Goal: Task Accomplishment & Management: Manage account settings

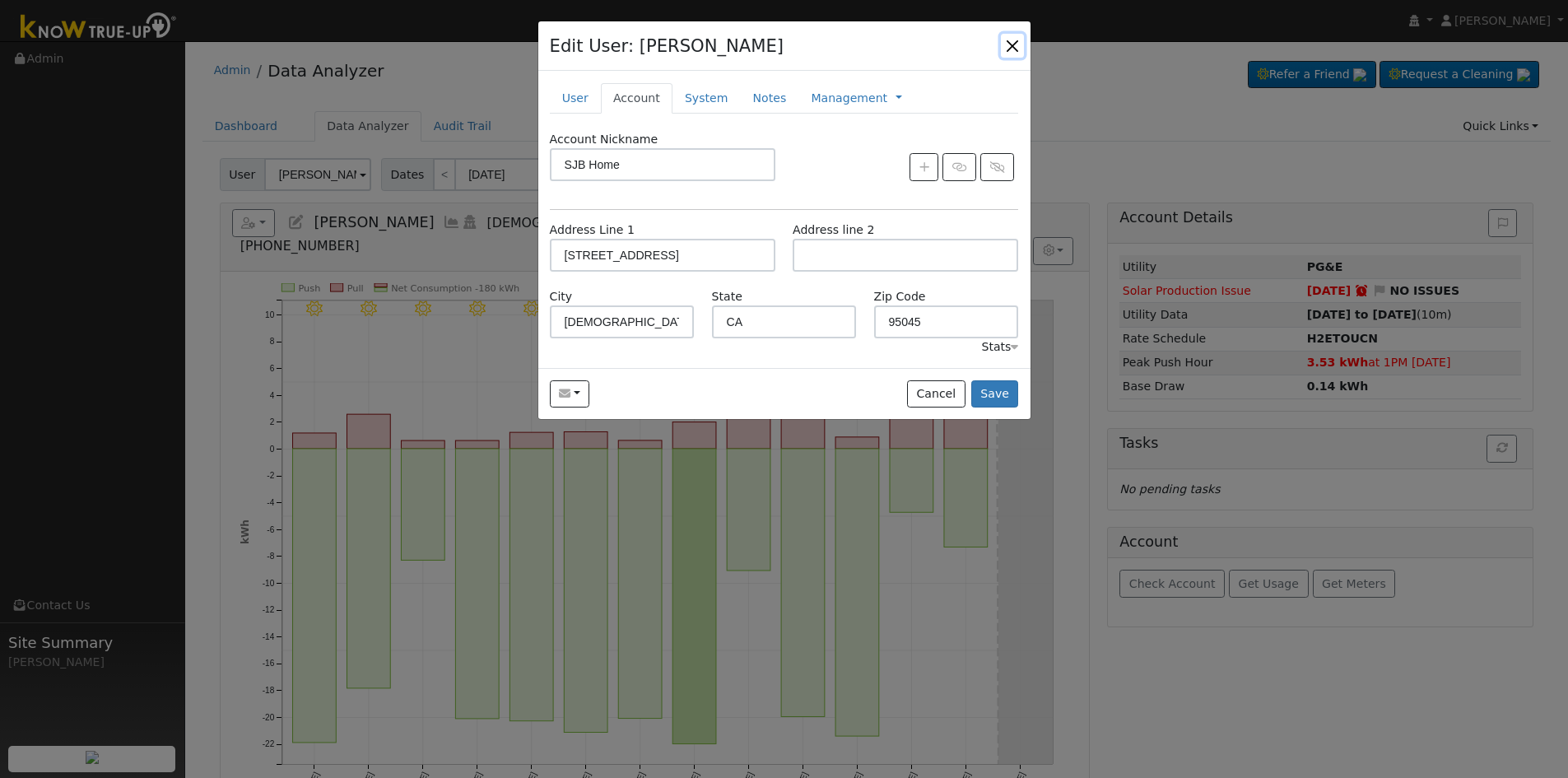
click at [1009, 38] on button "button" at bounding box center [1012, 45] width 23 height 23
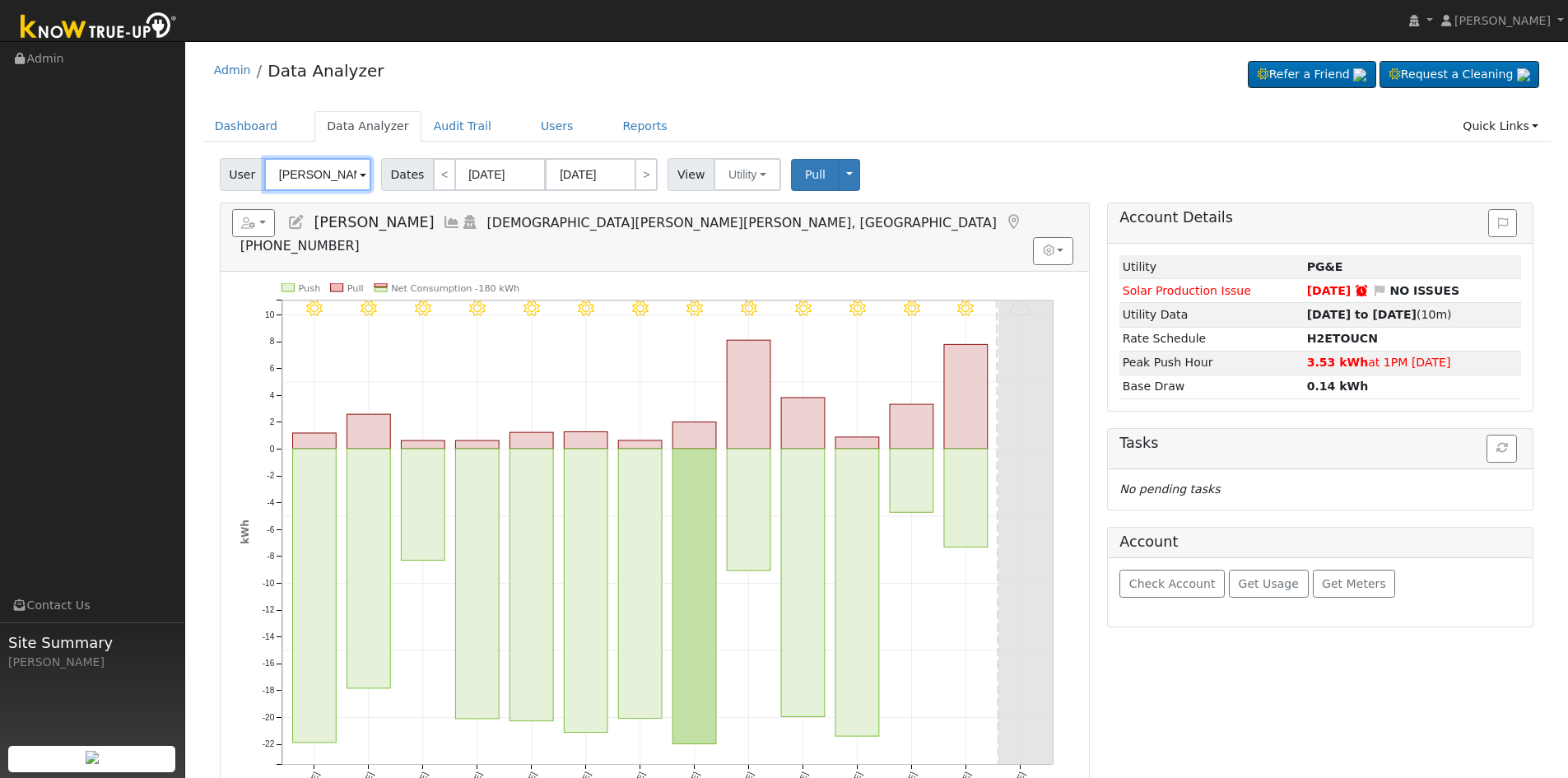
click at [317, 169] on input "[PERSON_NAME]" at bounding box center [317, 175] width 107 height 33
drag, startPoint x: 350, startPoint y: 172, endPoint x: 265, endPoint y: 171, distance: 85.0
click at [265, 171] on input "[PERSON_NAME] and [PERSON_NAME]" at bounding box center [317, 175] width 107 height 33
type input "n"
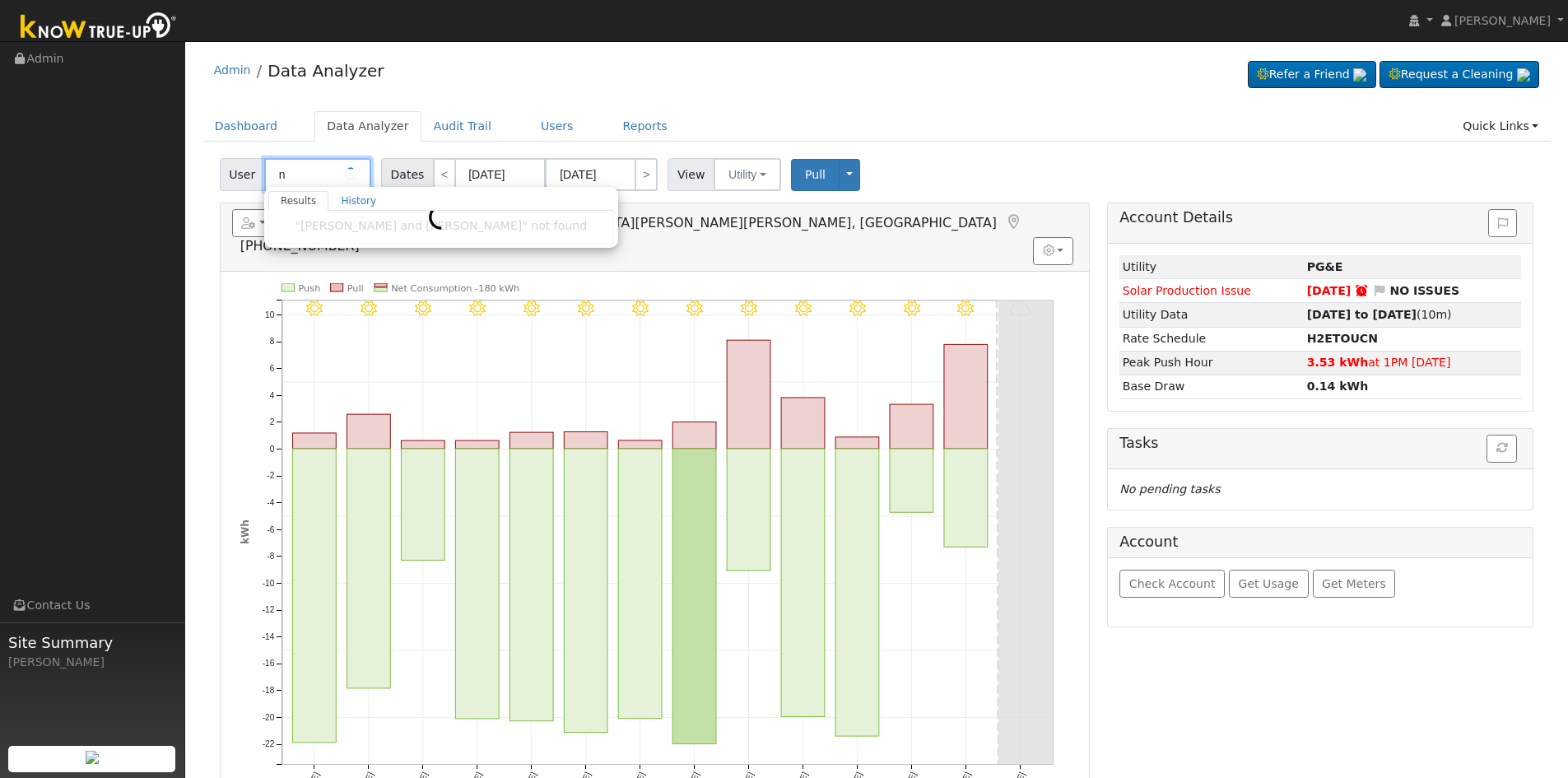
drag, startPoint x: 309, startPoint y: 175, endPoint x: 272, endPoint y: 172, distance: 37.1
click at [272, 172] on input "n" at bounding box center [317, 175] width 107 height 33
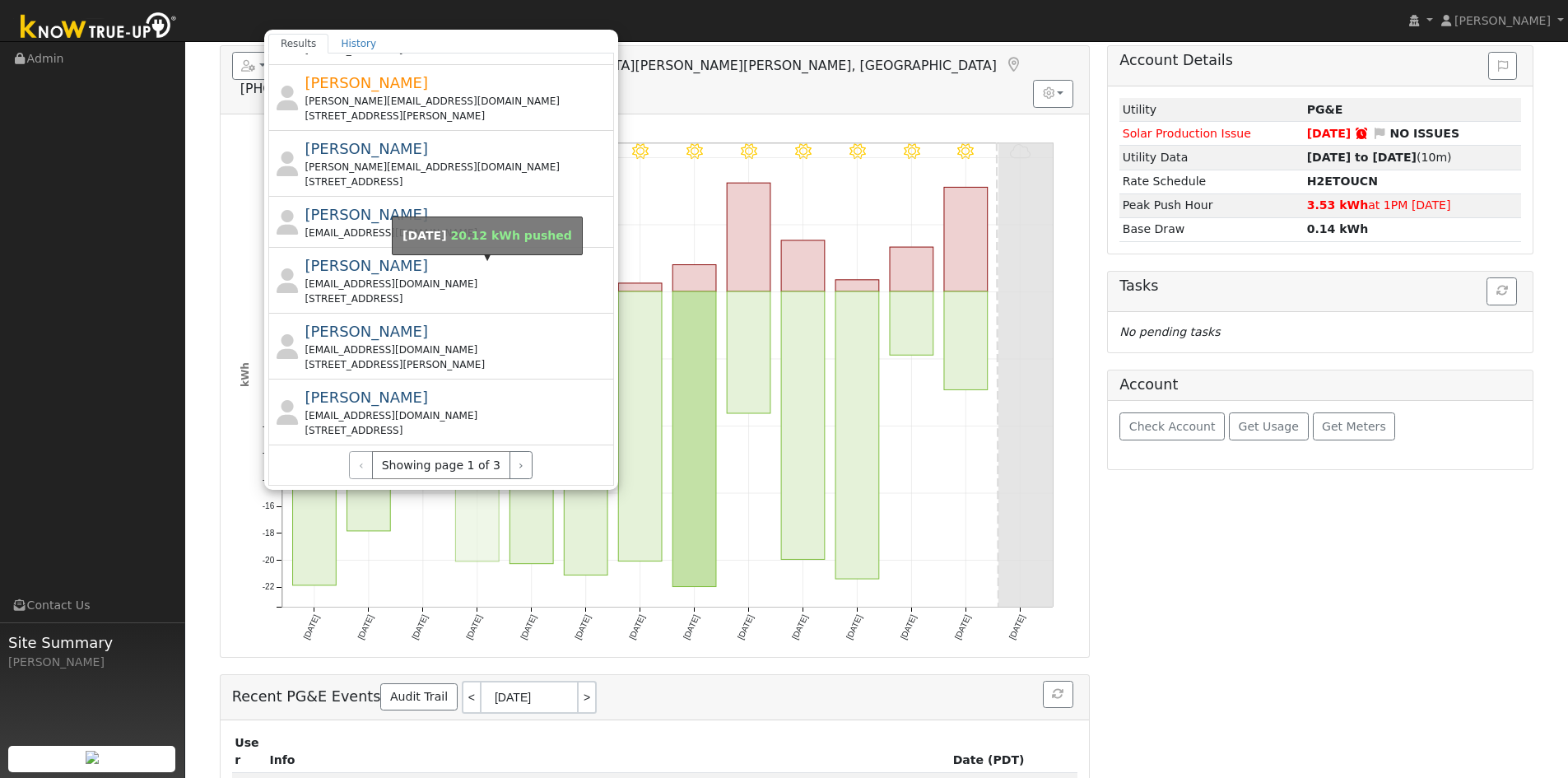
scroll to position [164, 0]
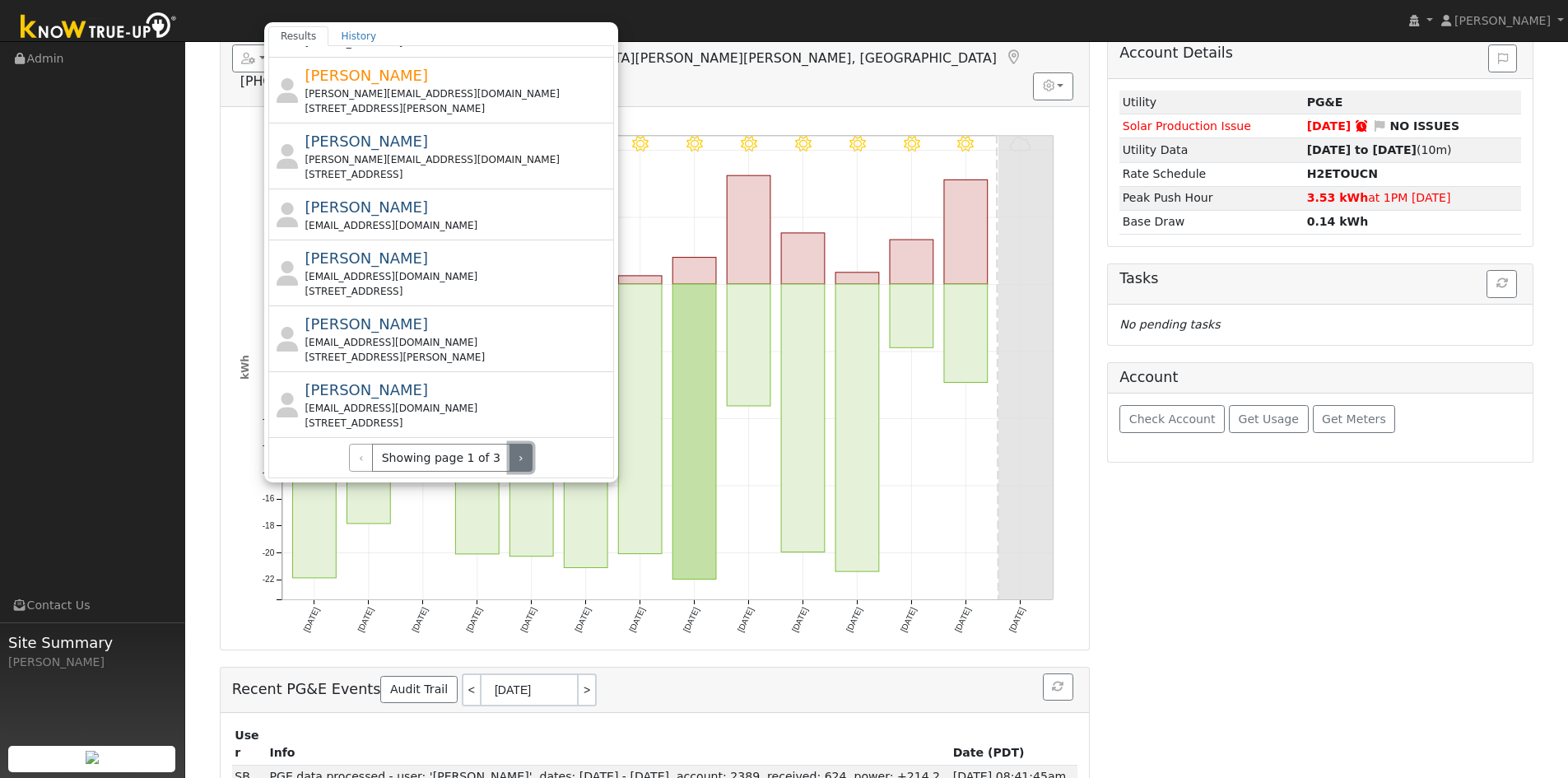
click at [513, 462] on button "›" at bounding box center [521, 458] width 24 height 28
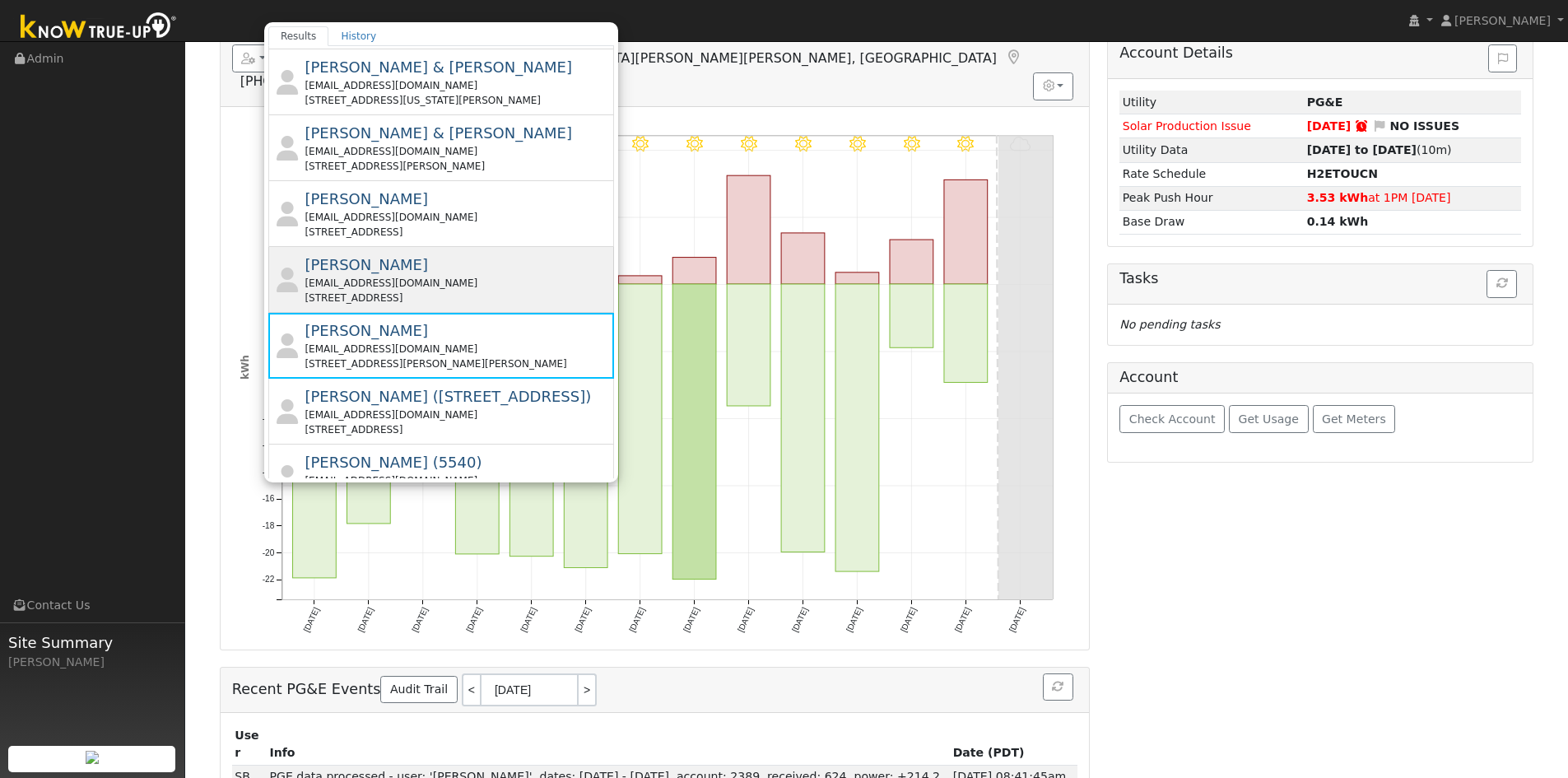
scroll to position [566, 0]
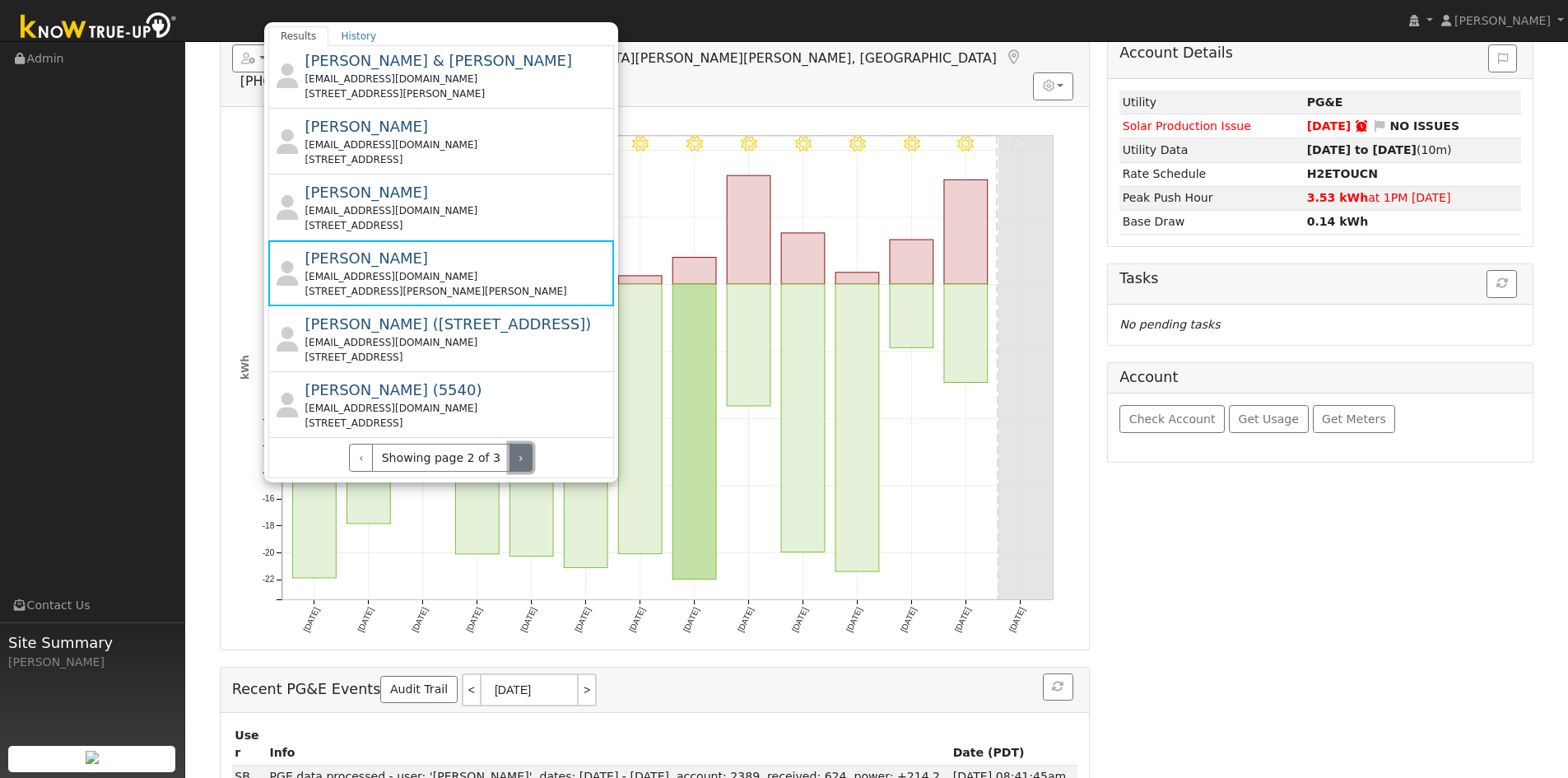
click at [513, 464] on button "›" at bounding box center [521, 458] width 24 height 28
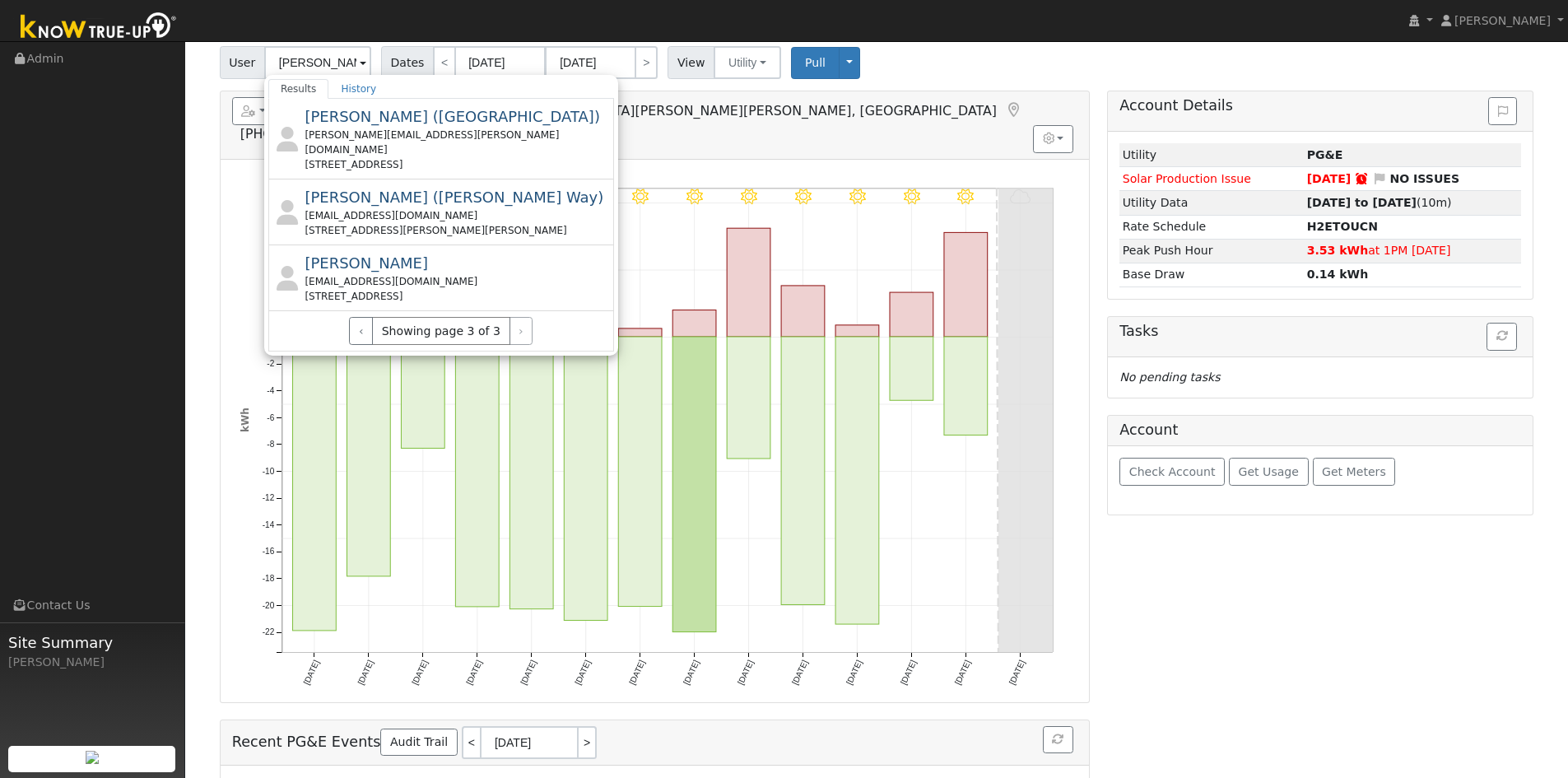
scroll to position [82, 0]
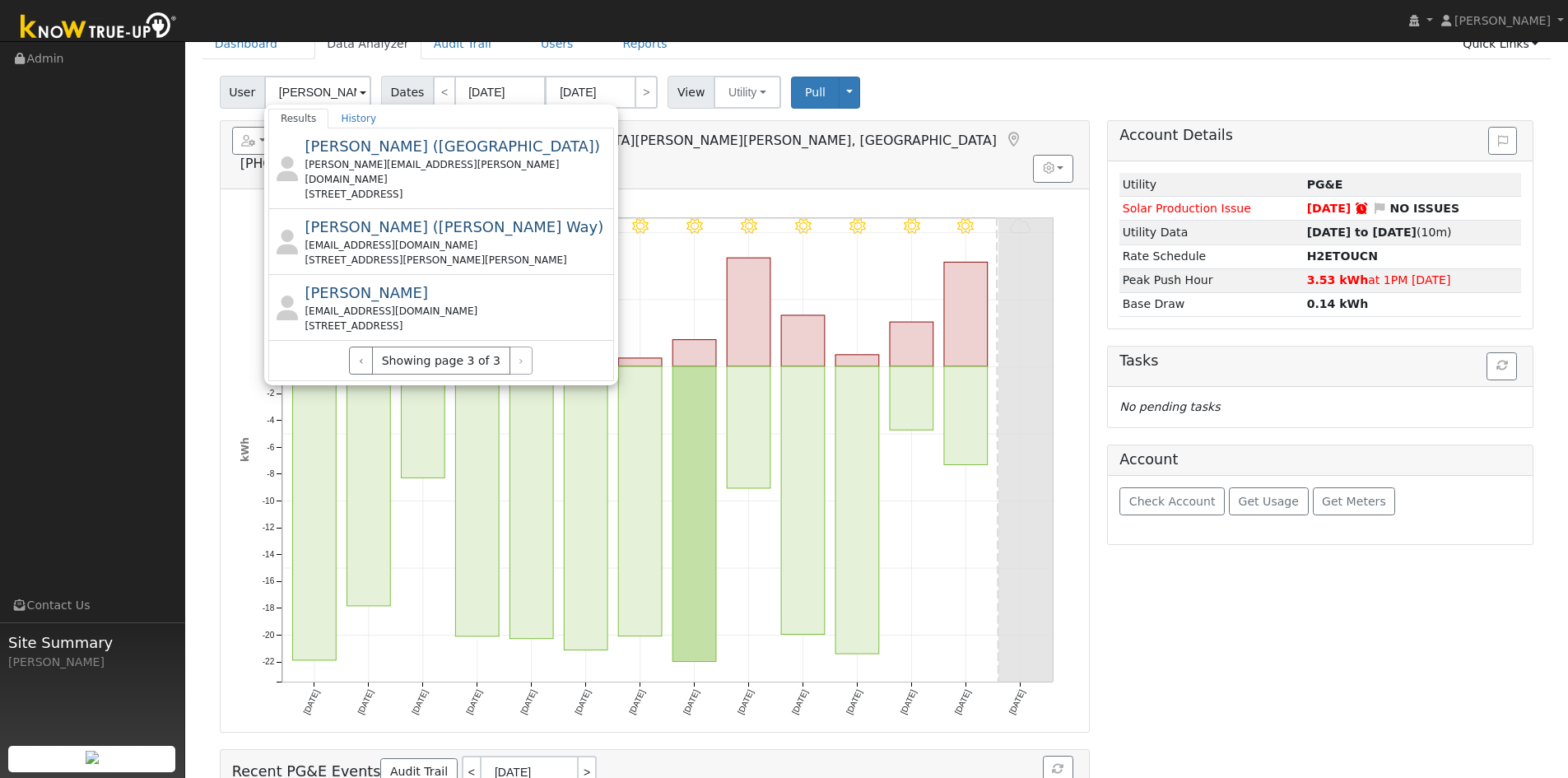
click at [417, 253] on div "[STREET_ADDRESS][PERSON_NAME][PERSON_NAME]" at bounding box center [456, 260] width 305 height 15
type input "[PERSON_NAME] ([PERSON_NAME] Way)"
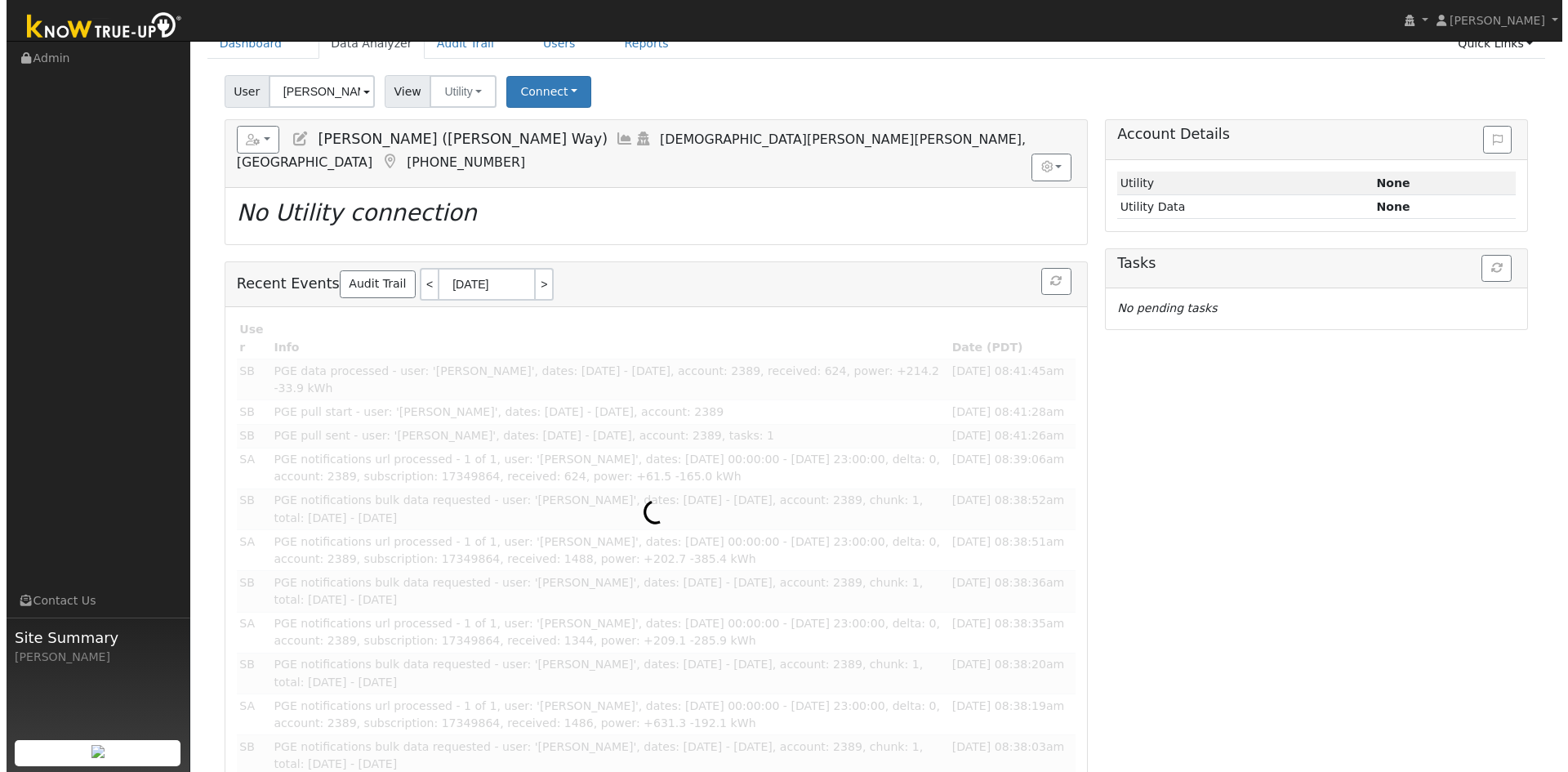
scroll to position [0, 0]
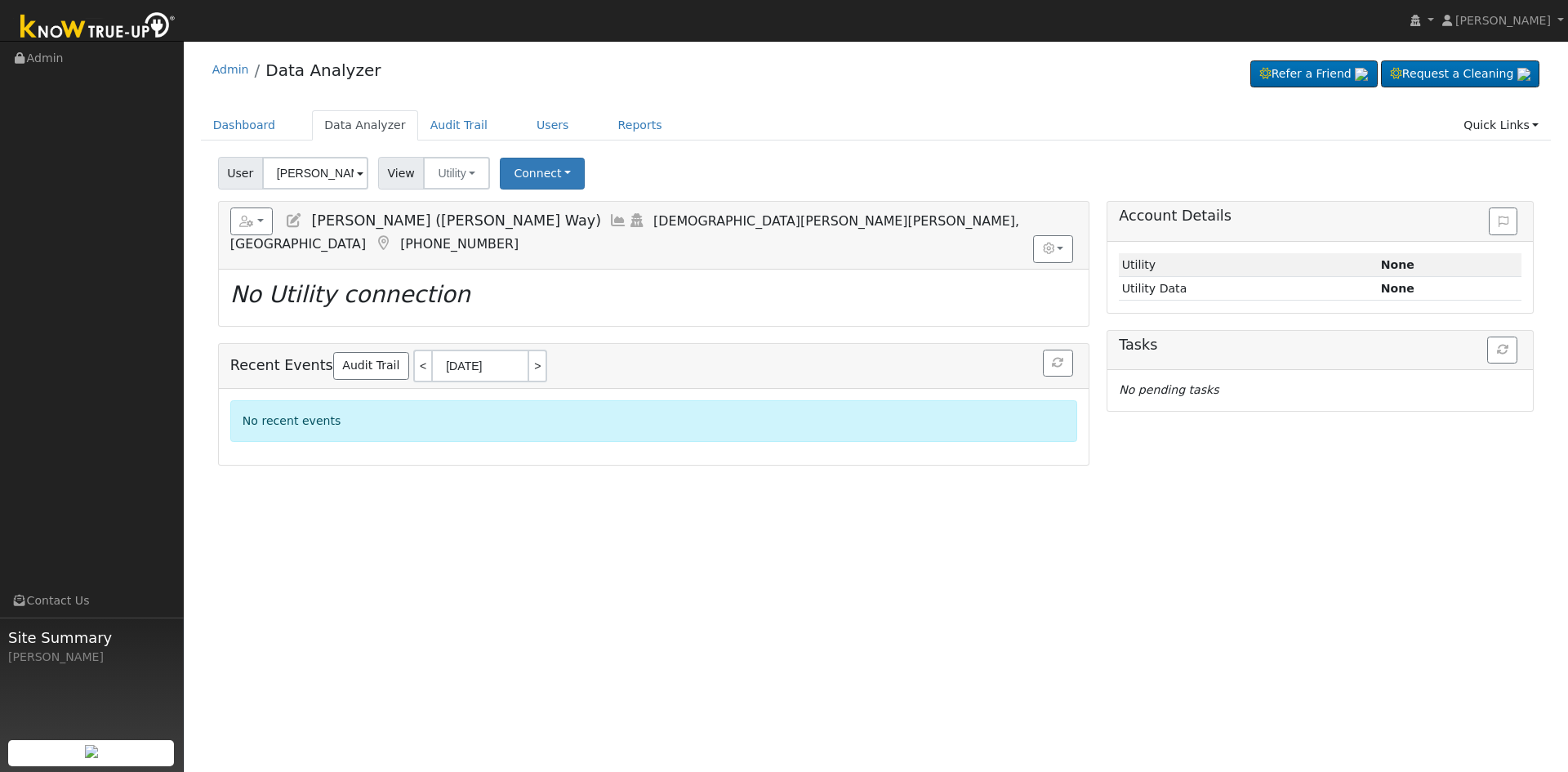
click at [290, 217] on icon at bounding box center [294, 220] width 18 height 15
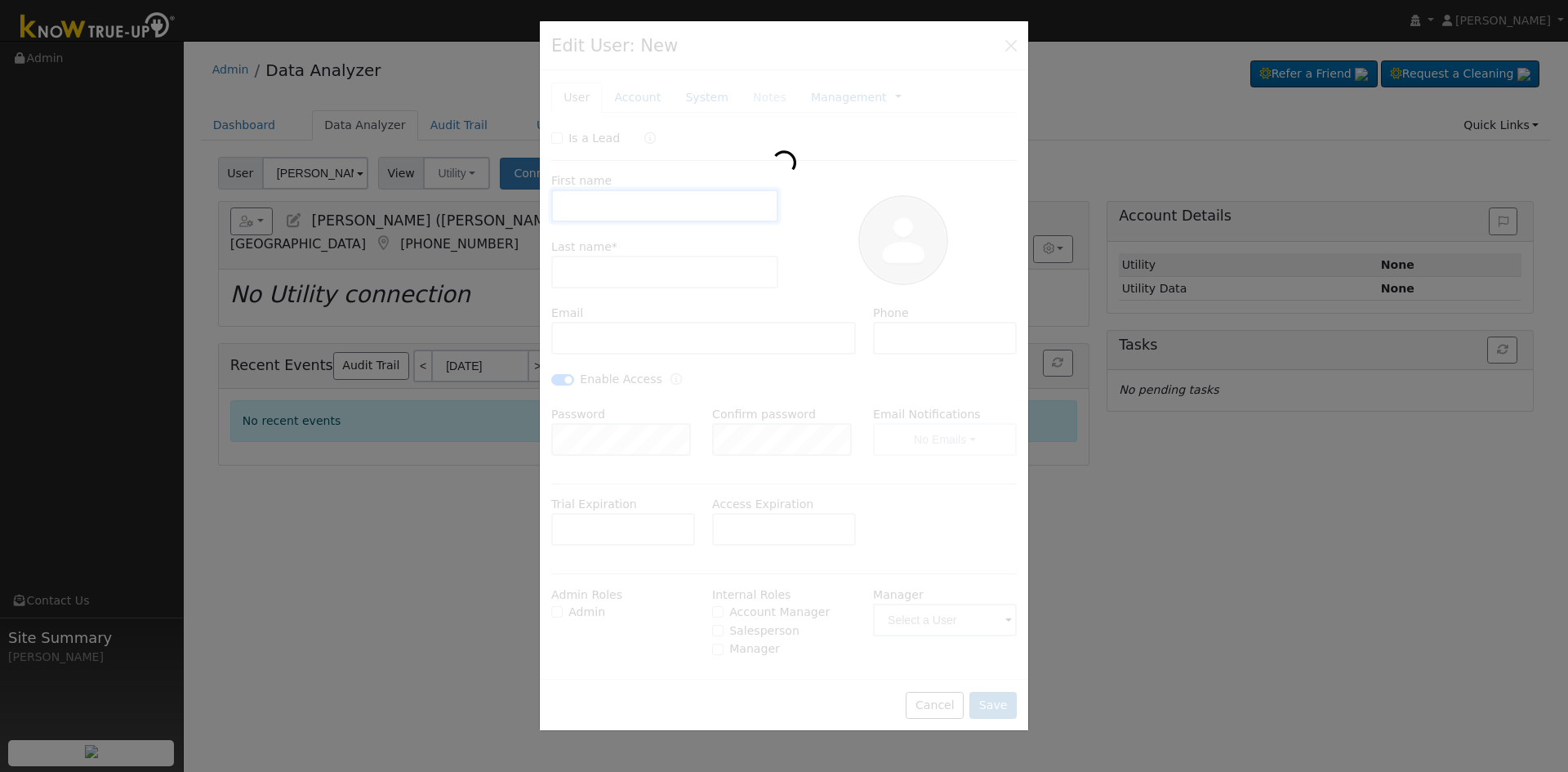
type input "[PERSON_NAME]"
type input "[PERSON_NAME] ([PERSON_NAME] Way)"
type input "[EMAIL_ADDRESS][DOMAIN_NAME]"
type input "831.637.8260"
checkbox input "true"
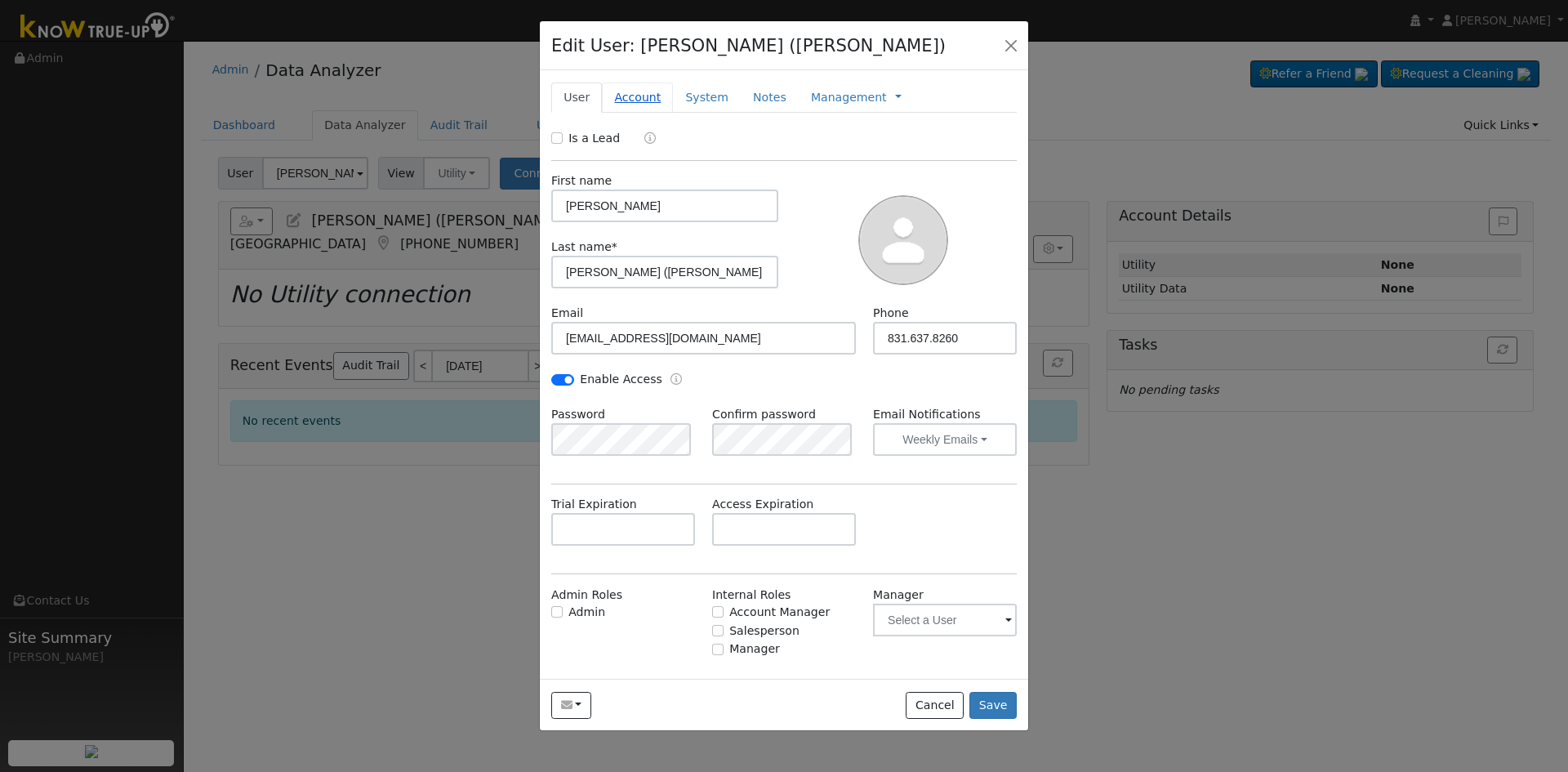
click at [635, 100] on link "Account" at bounding box center [637, 97] width 71 height 30
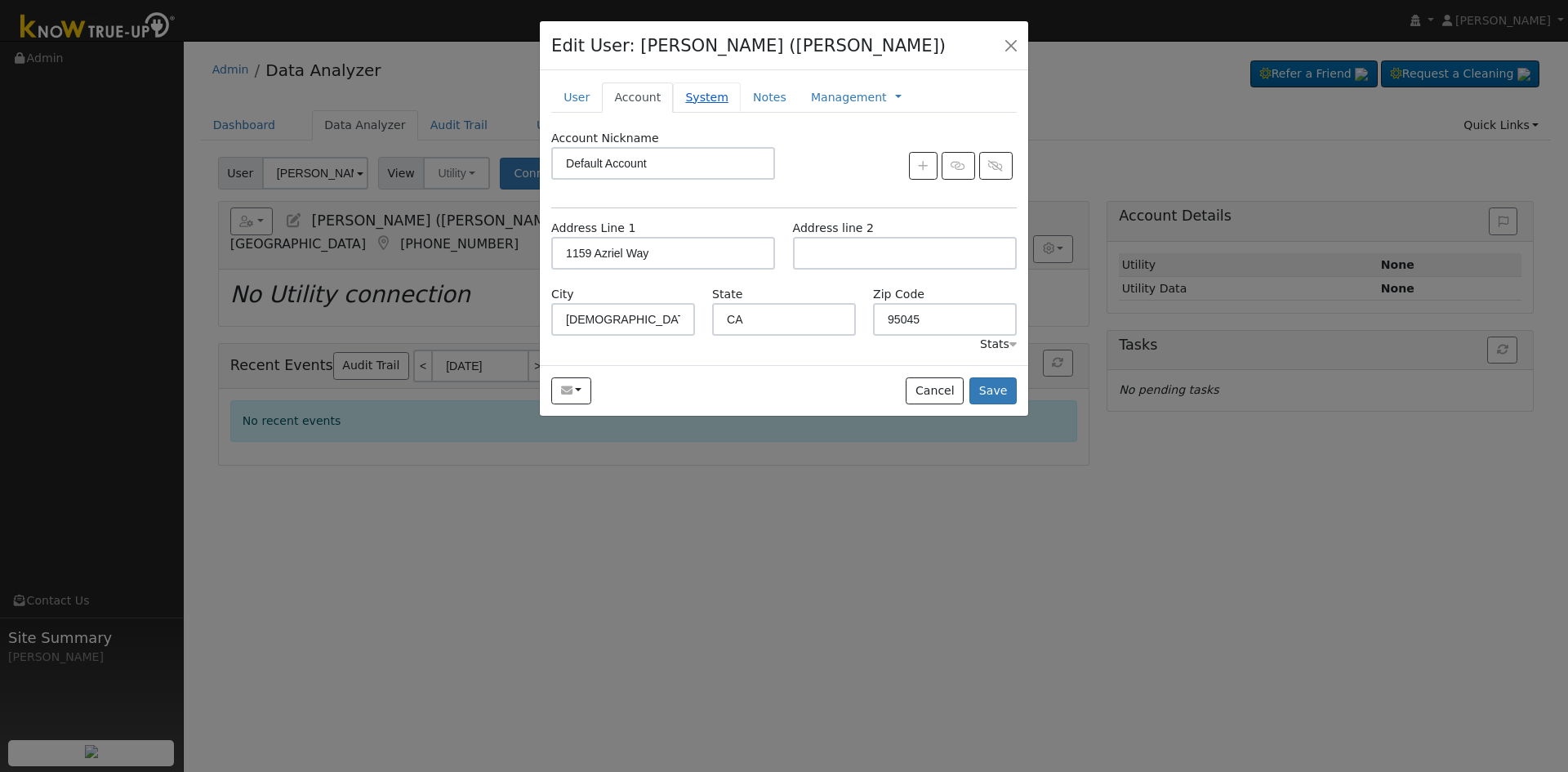
click at [713, 89] on link "System" at bounding box center [707, 97] width 68 height 30
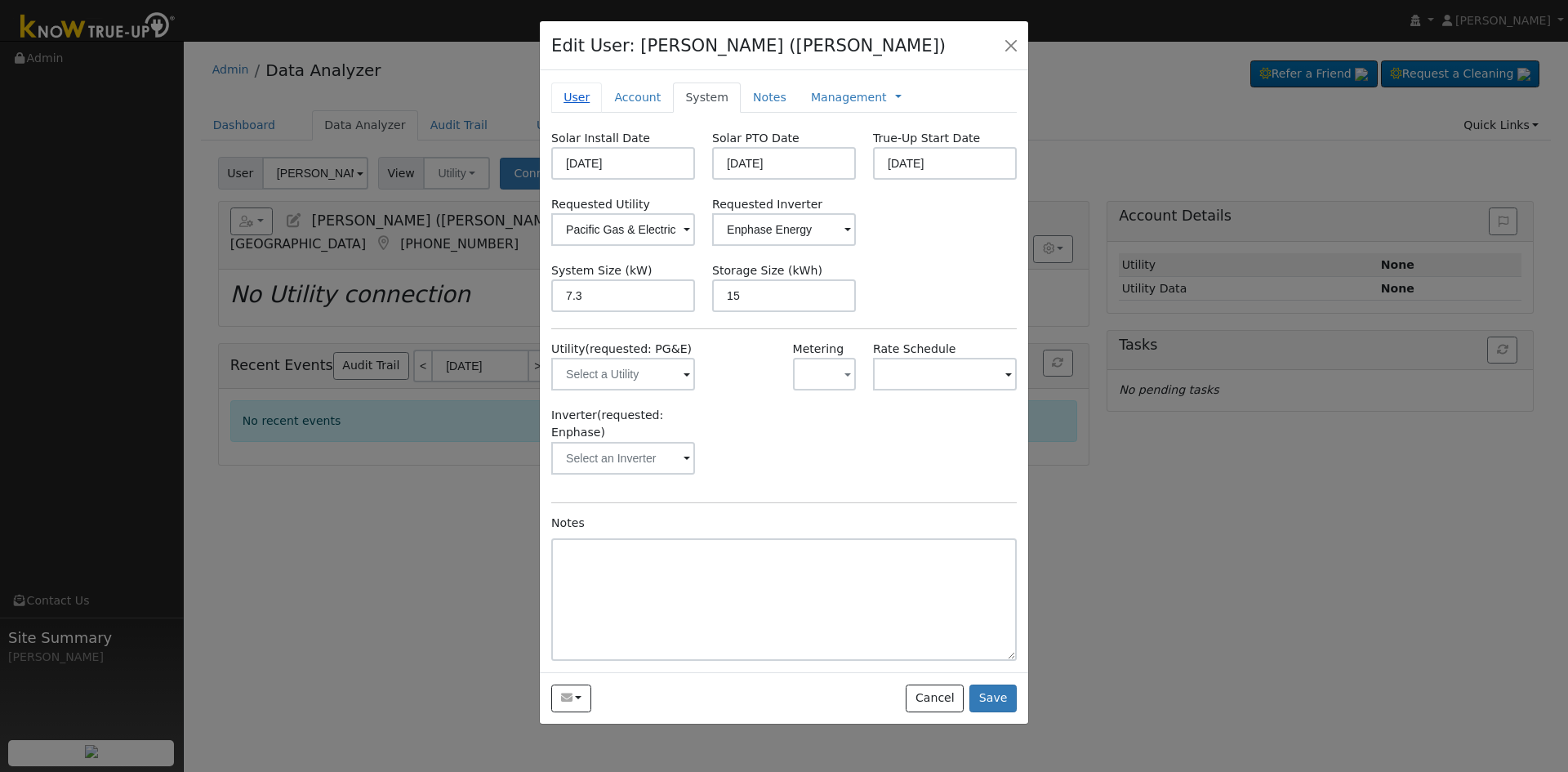
click at [576, 101] on link "User" at bounding box center [577, 97] width 50 height 30
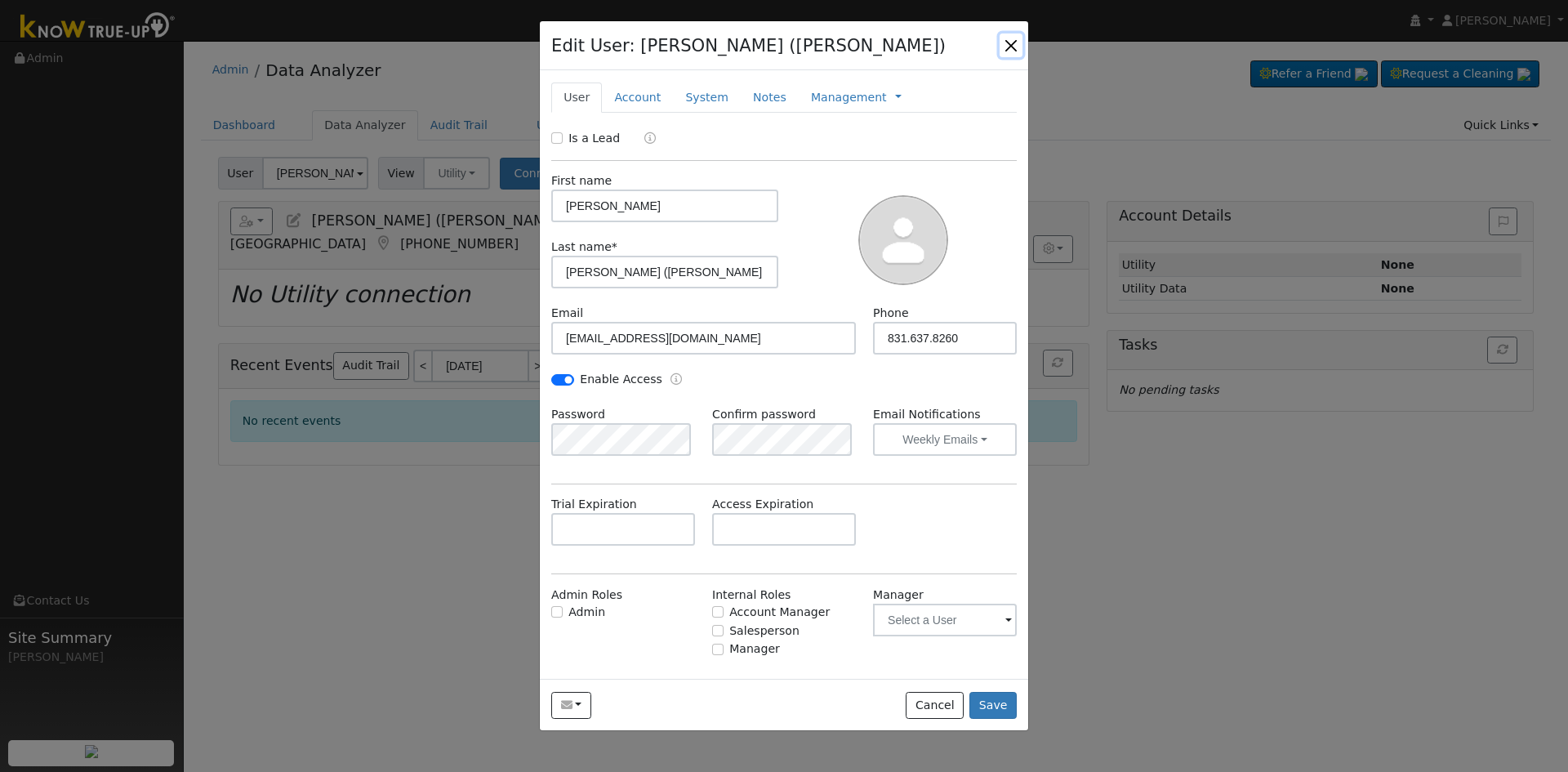
click at [1017, 48] on button "button" at bounding box center [1011, 45] width 23 height 23
